Goal: Task Accomplishment & Management: Use online tool/utility

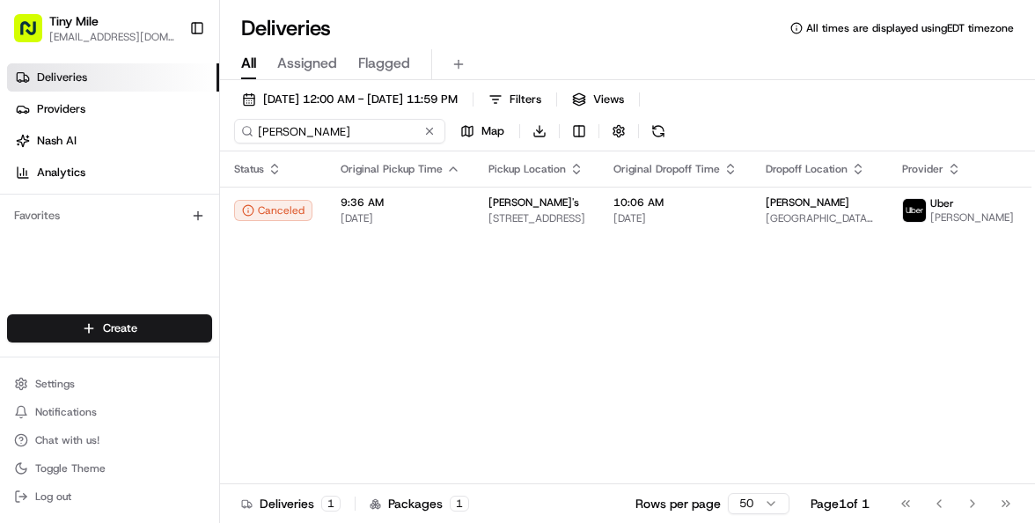
click at [323, 132] on input "[PERSON_NAME]" at bounding box center [339, 131] width 211 height 25
click at [426, 136] on div "[PERSON_NAME] b Map Download" at bounding box center [426, 131] width 384 height 25
click at [349, 114] on div "[DATE] 12:00 AM - [DATE] 11:59 PM Filters Views [PERSON_NAME] b Map Download" at bounding box center [627, 119] width 815 height 64
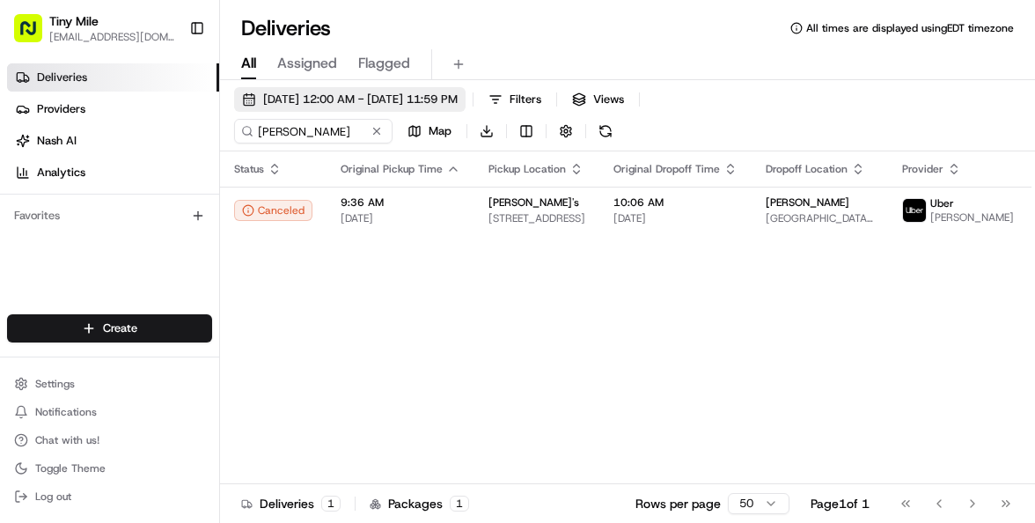
click at [355, 98] on span "[DATE] 12:00 AM - [DATE] 11:59 PM" at bounding box center [360, 100] width 195 height 16
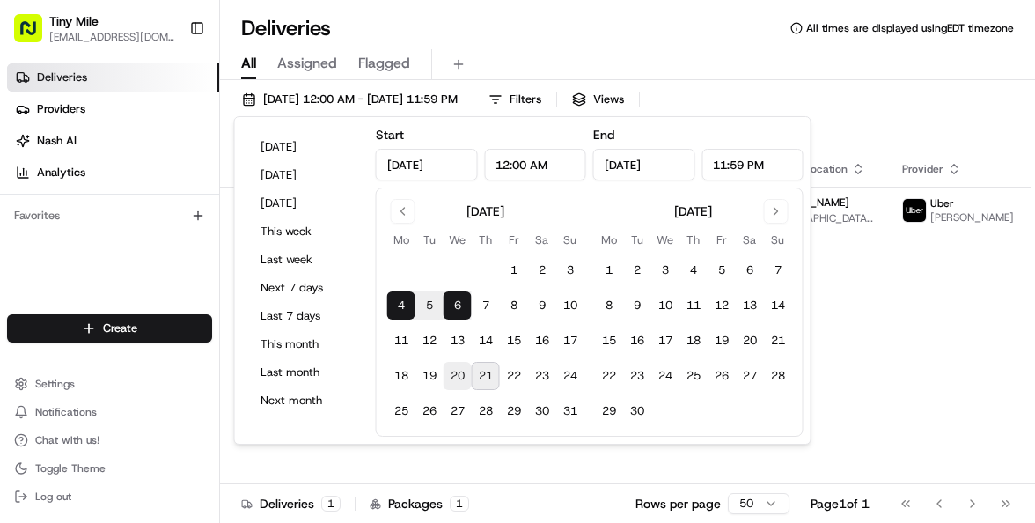
drag, startPoint x: 465, startPoint y: 379, endPoint x: 476, endPoint y: 379, distance: 11.4
click at [463, 379] on button "20" at bounding box center [458, 376] width 28 height 28
type input "[DATE]"
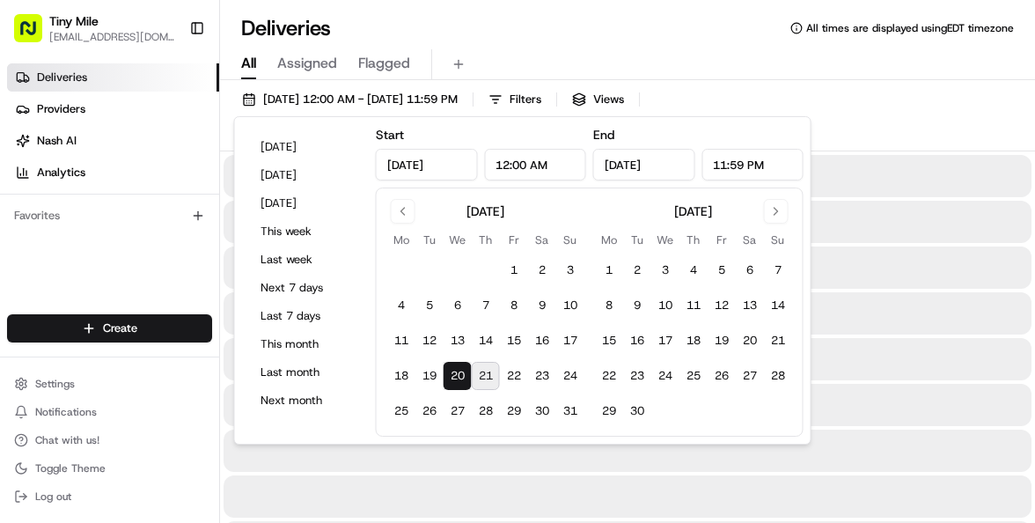
click at [478, 379] on button "21" at bounding box center [486, 376] width 28 height 28
type input "[DATE]"
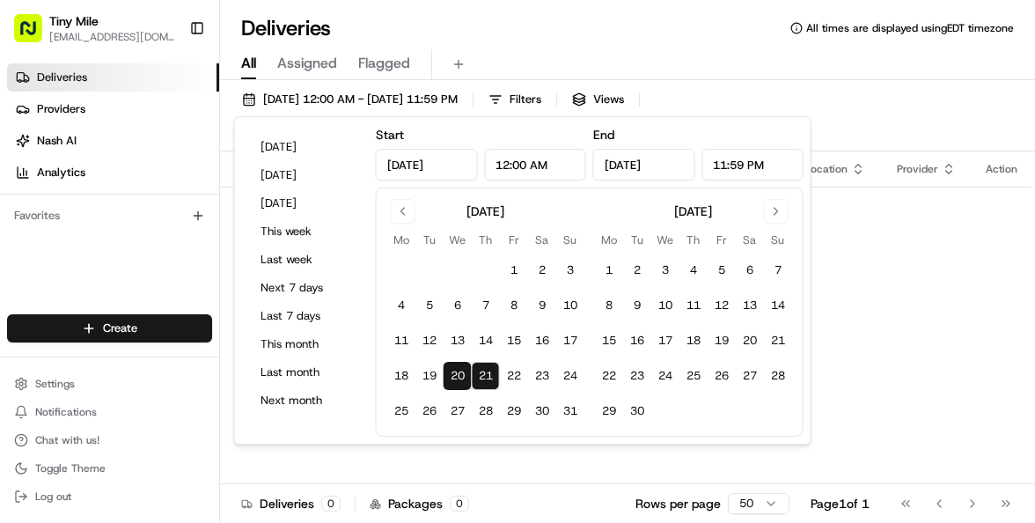
click at [587, 33] on div "Deliveries All times are displayed using EDT timezone" at bounding box center [627, 28] width 815 height 28
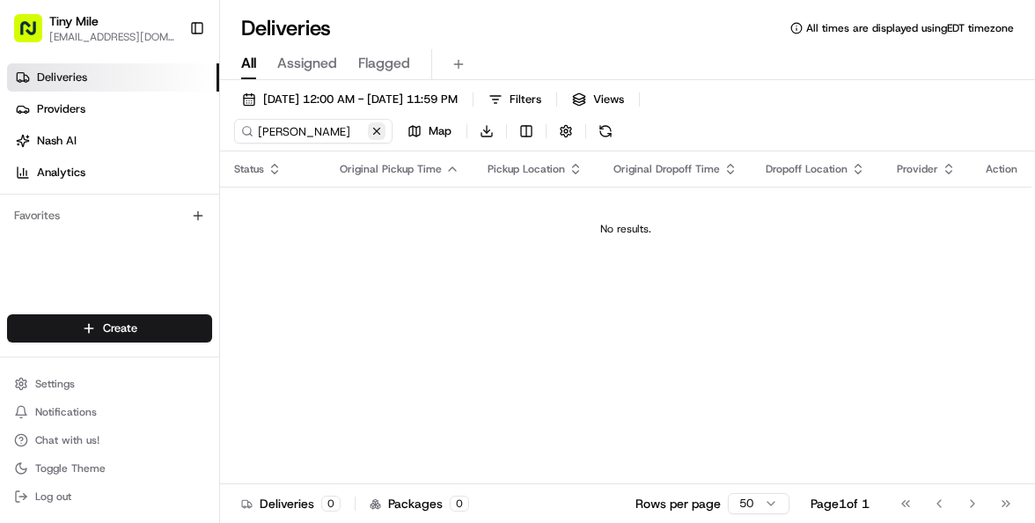
click at [378, 132] on button at bounding box center [377, 131] width 18 height 18
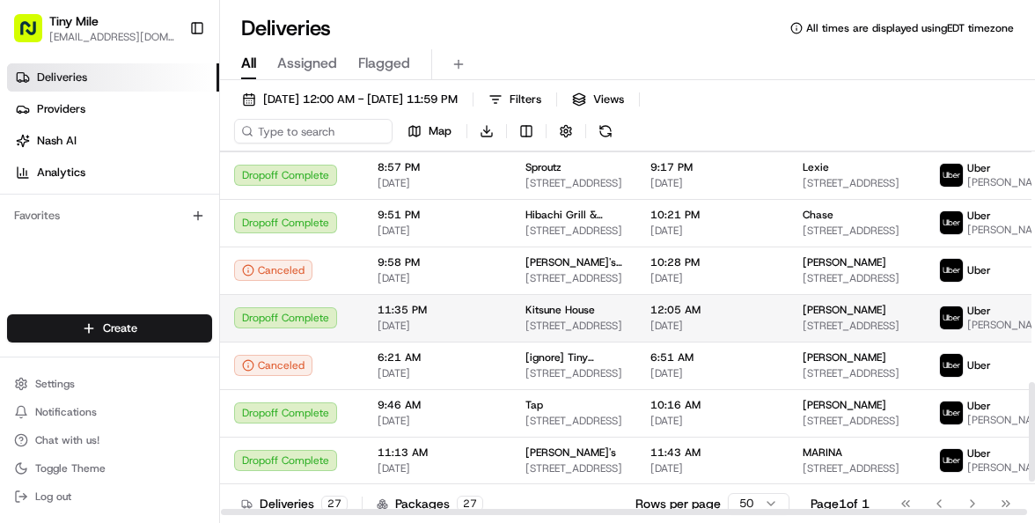
scroll to position [973, 0]
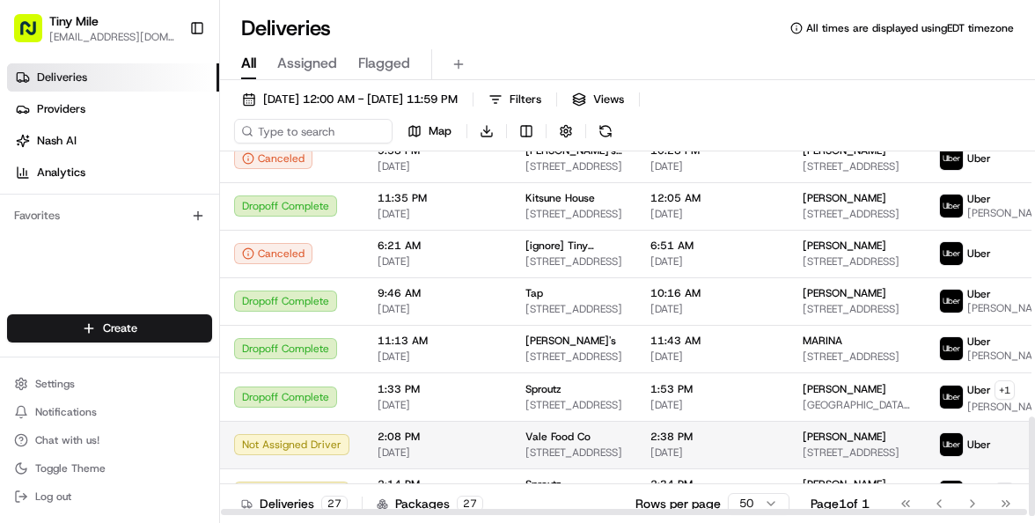
click at [570, 449] on span "[STREET_ADDRESS]" at bounding box center [574, 452] width 97 height 14
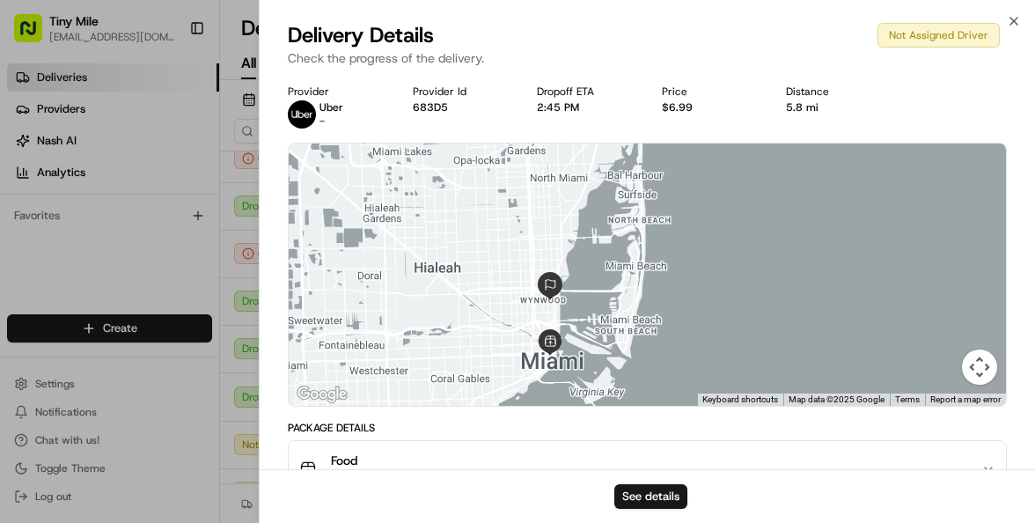
scroll to position [327, 0]
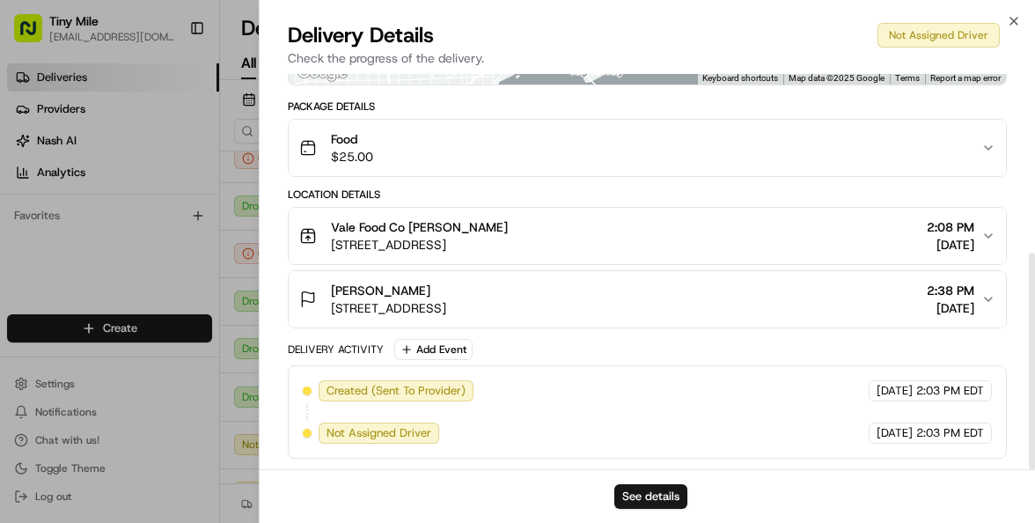
click at [647, 481] on div "See details" at bounding box center [648, 496] width 776 height 54
click at [508, 224] on div "Vale Food Co [PERSON_NAME]" at bounding box center [419, 227] width 177 height 18
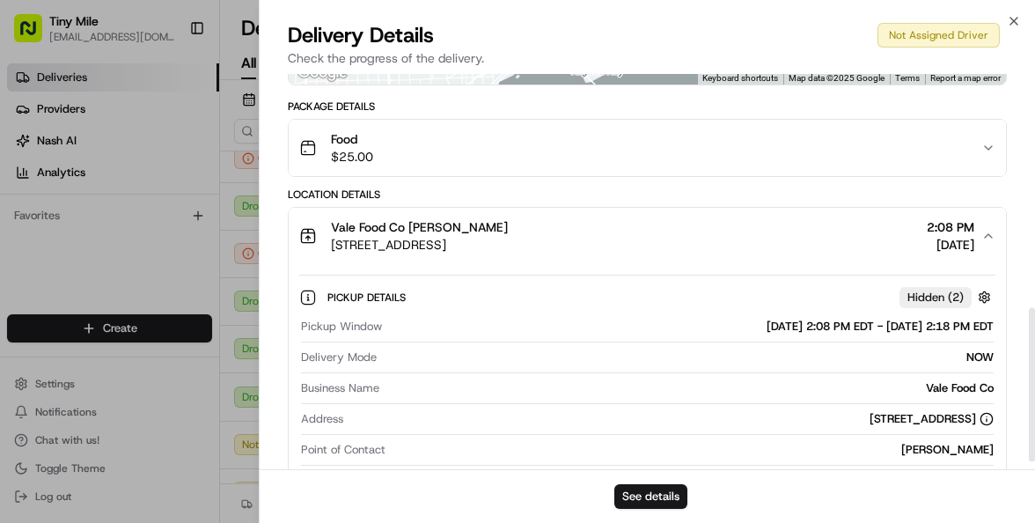
scroll to position [619, 0]
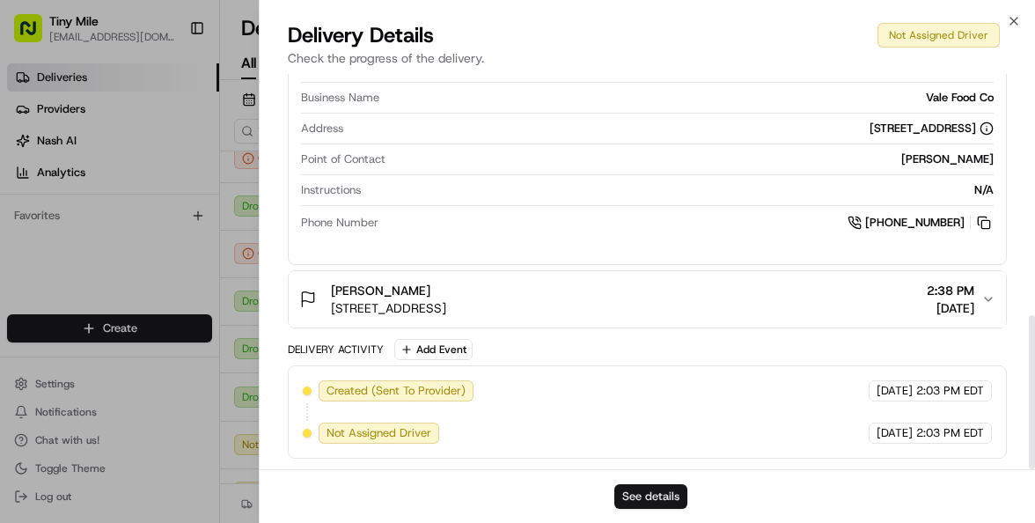
click at [673, 489] on button "See details" at bounding box center [650, 496] width 73 height 25
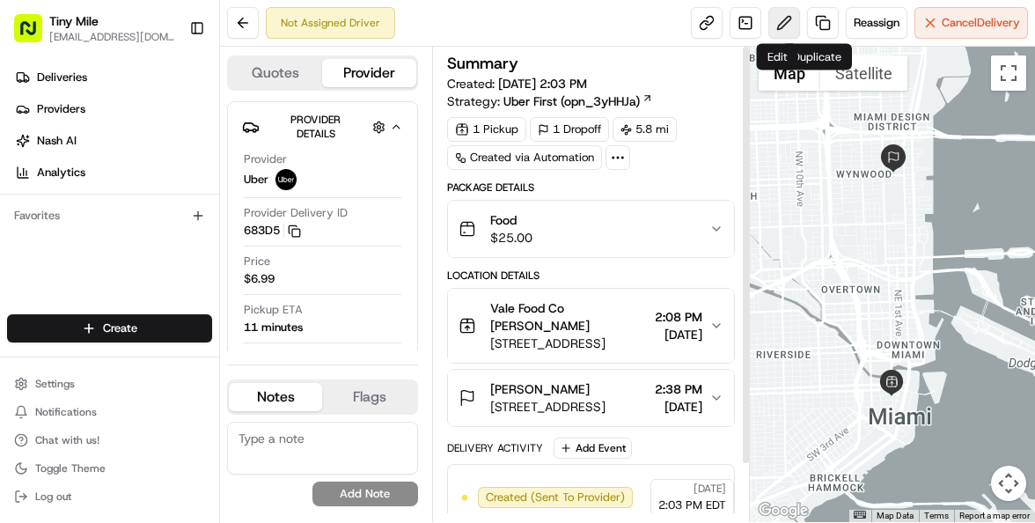
click at [790, 22] on button at bounding box center [784, 23] width 32 height 32
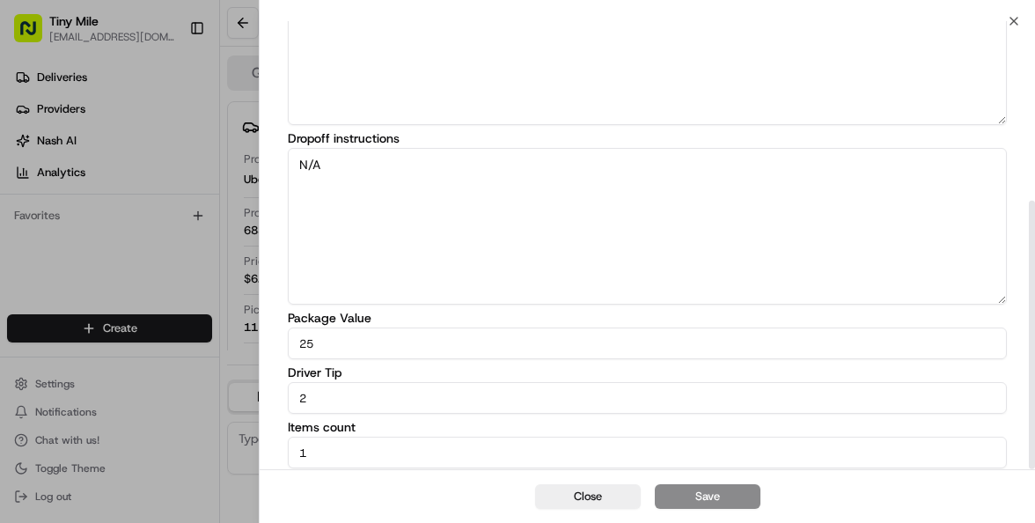
scroll to position [299, 0]
click at [379, 224] on textarea "N/A" at bounding box center [647, 223] width 719 height 157
click at [589, 188] on textarea "N/A" at bounding box center [647, 223] width 719 height 157
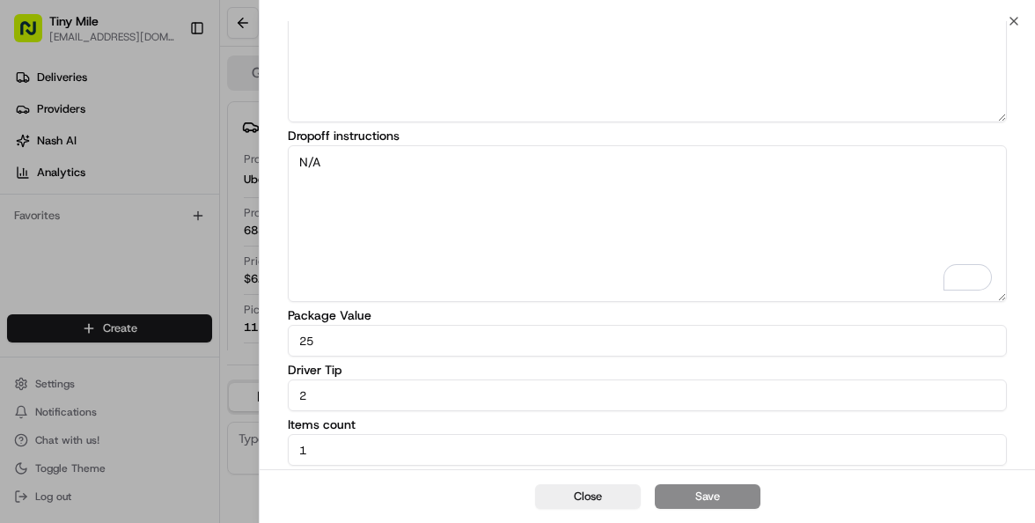
paste textarea "apartment 1918"
type textarea "apartment 1918"
click at [724, 500] on button "Save" at bounding box center [708, 496] width 106 height 25
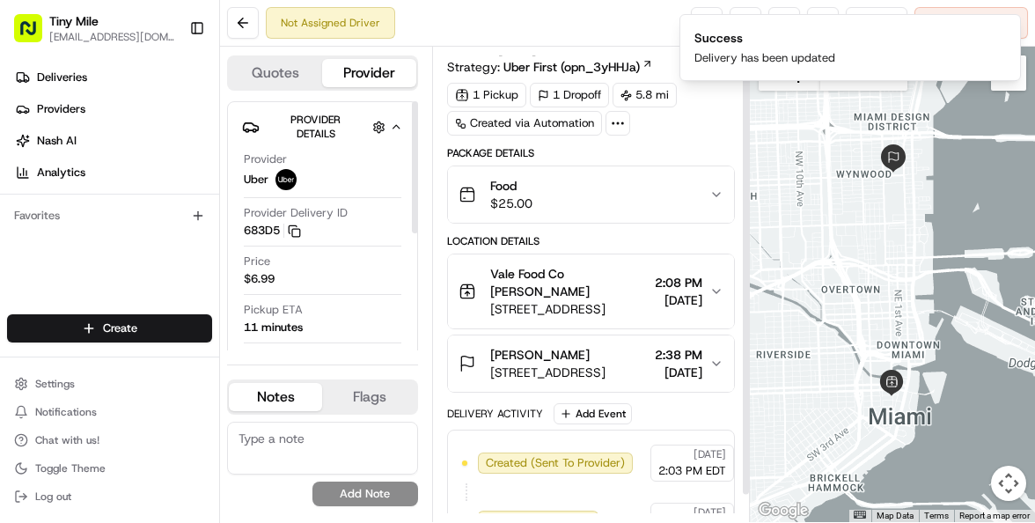
scroll to position [64, 0]
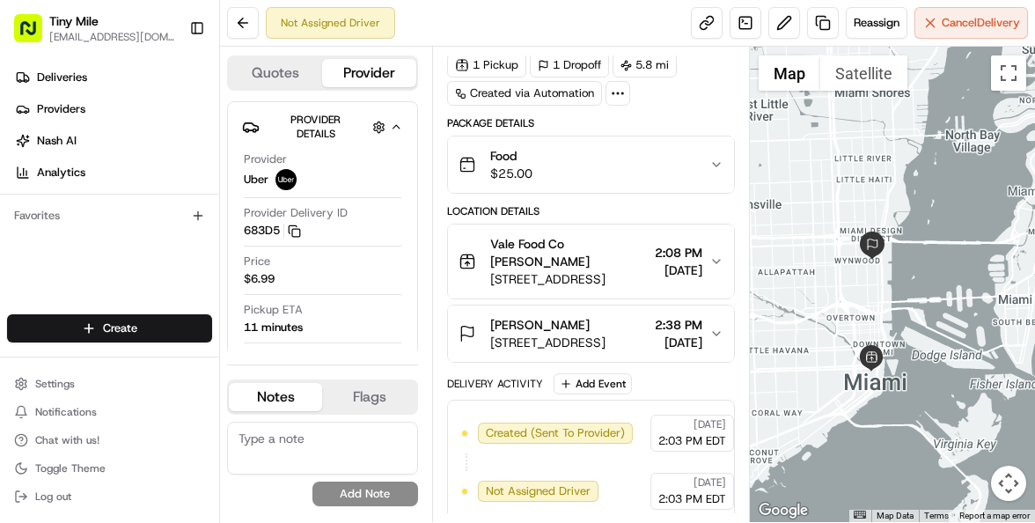
click at [669, 178] on div "Food $25.00" at bounding box center [584, 164] width 251 height 35
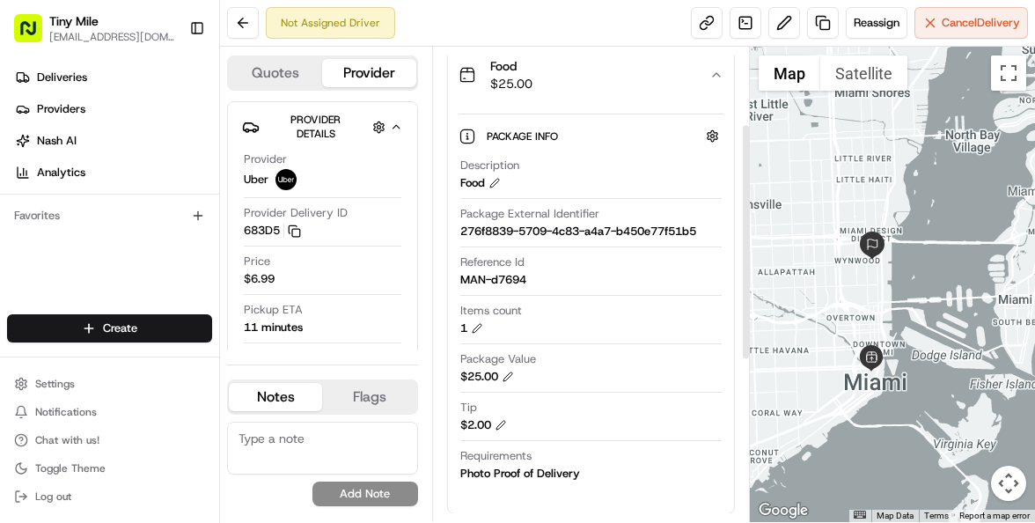
scroll to position [328, 0]
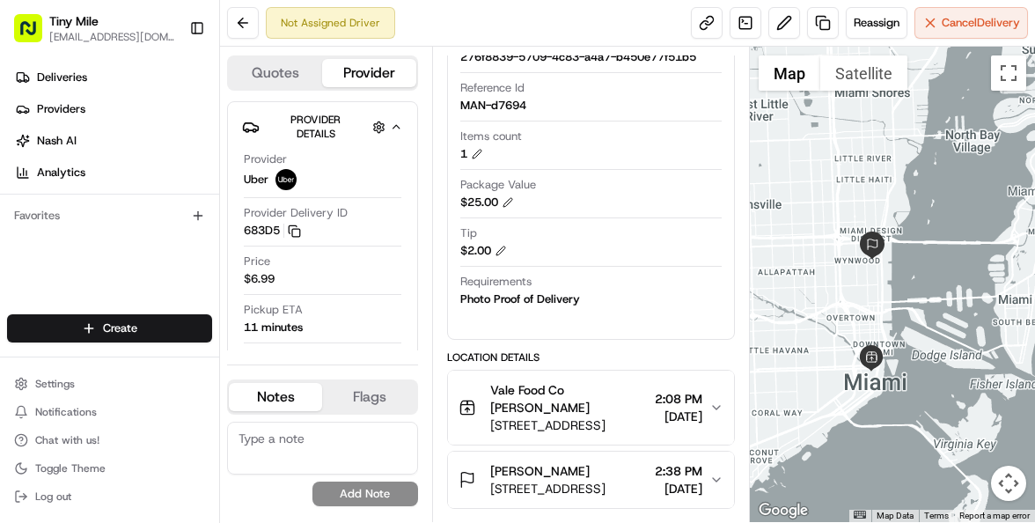
click at [703, 412] on div "Vale Food Co [PERSON_NAME] J [STREET_ADDRESS] 2:08 PM [DATE]" at bounding box center [584, 407] width 251 height 53
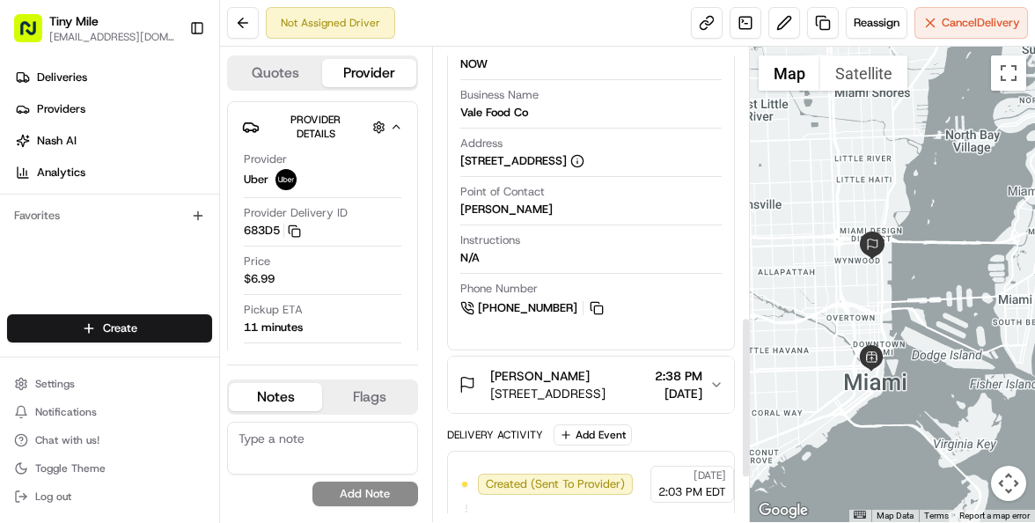
scroll to position [790, 0]
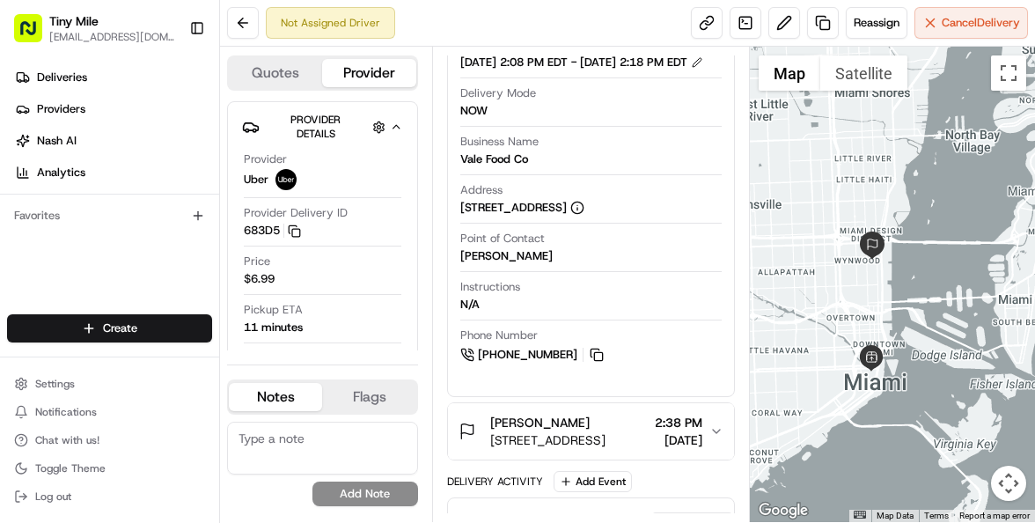
click at [674, 449] on span "[DATE]" at bounding box center [679, 440] width 48 height 18
